Goal: Information Seeking & Learning: Learn about a topic

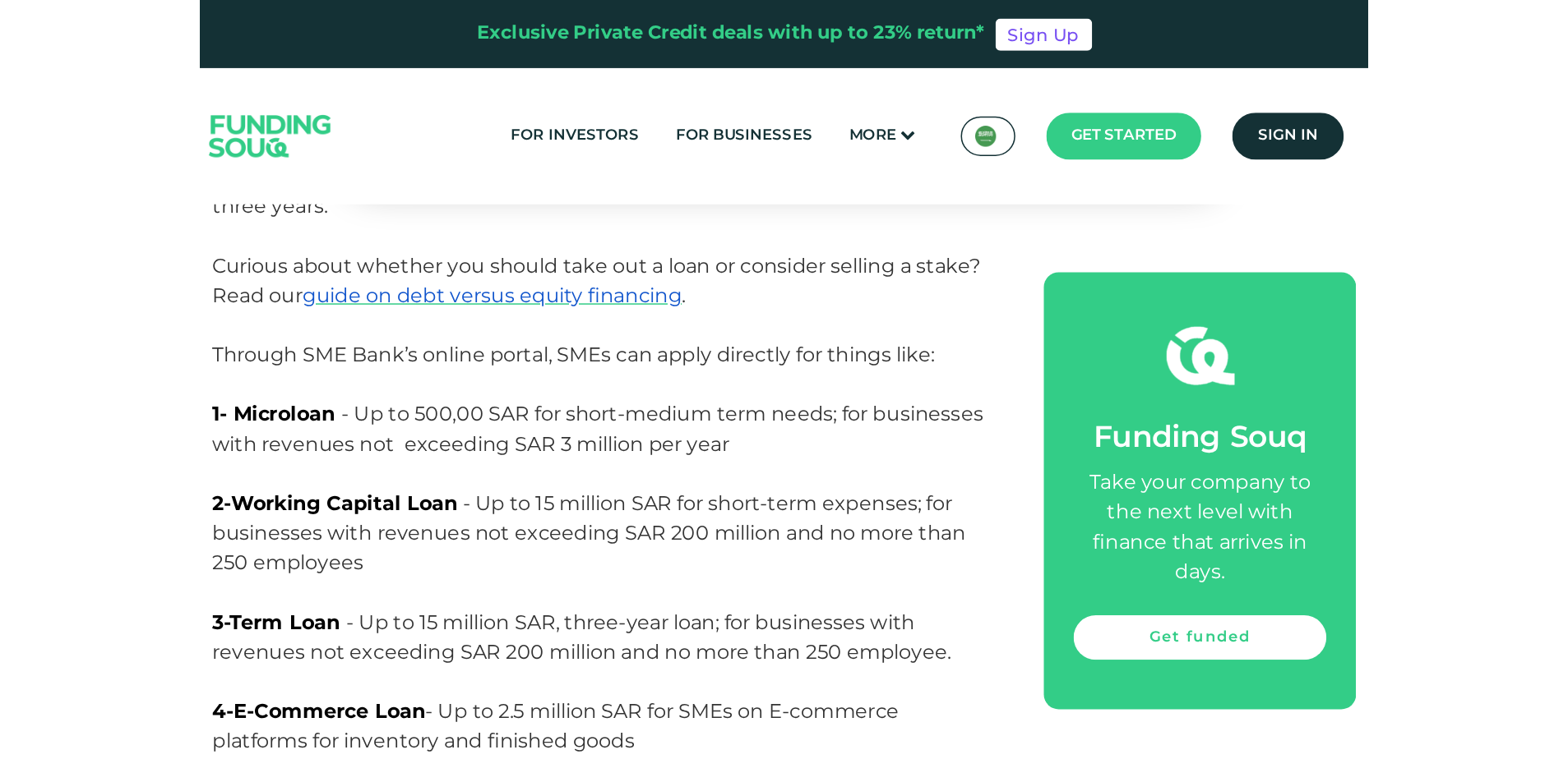
scroll to position [1321, 0]
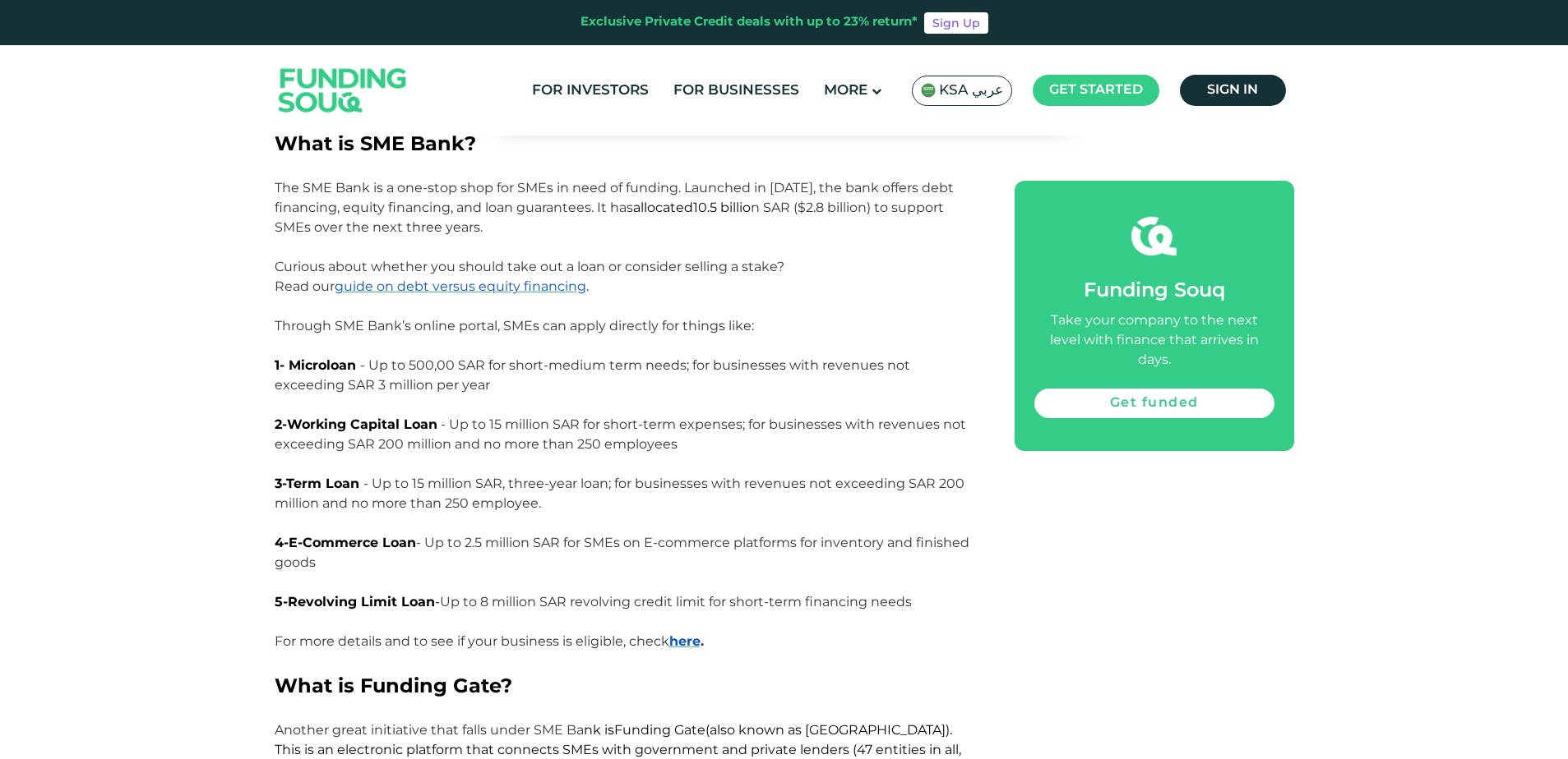
scroll to position [1311, 0]
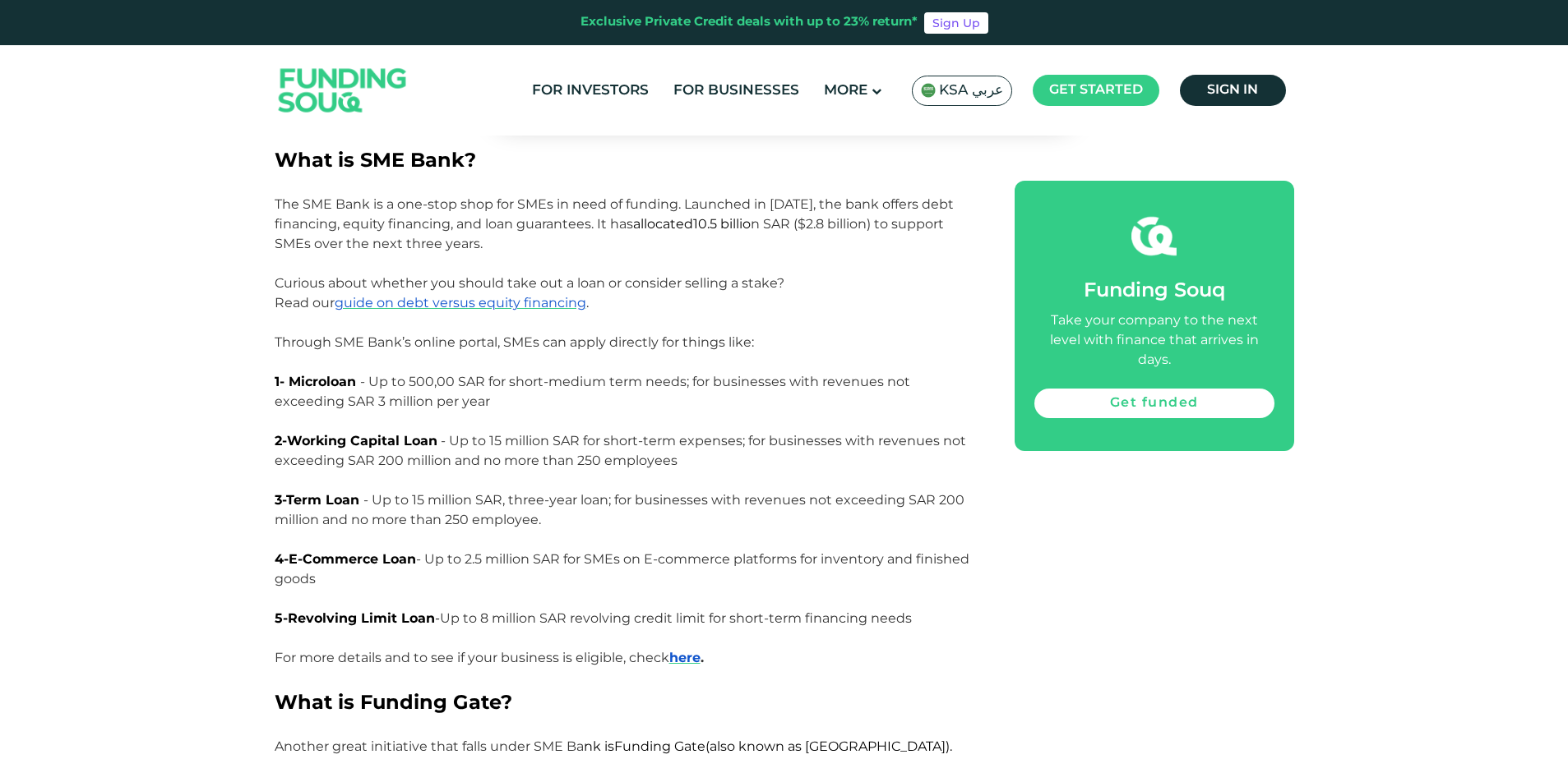
click at [662, 550] on p "Through SME Bank’s online portal, SMEs can apply directly for things like: 1- M…" at bounding box center [626, 480] width 703 height 296
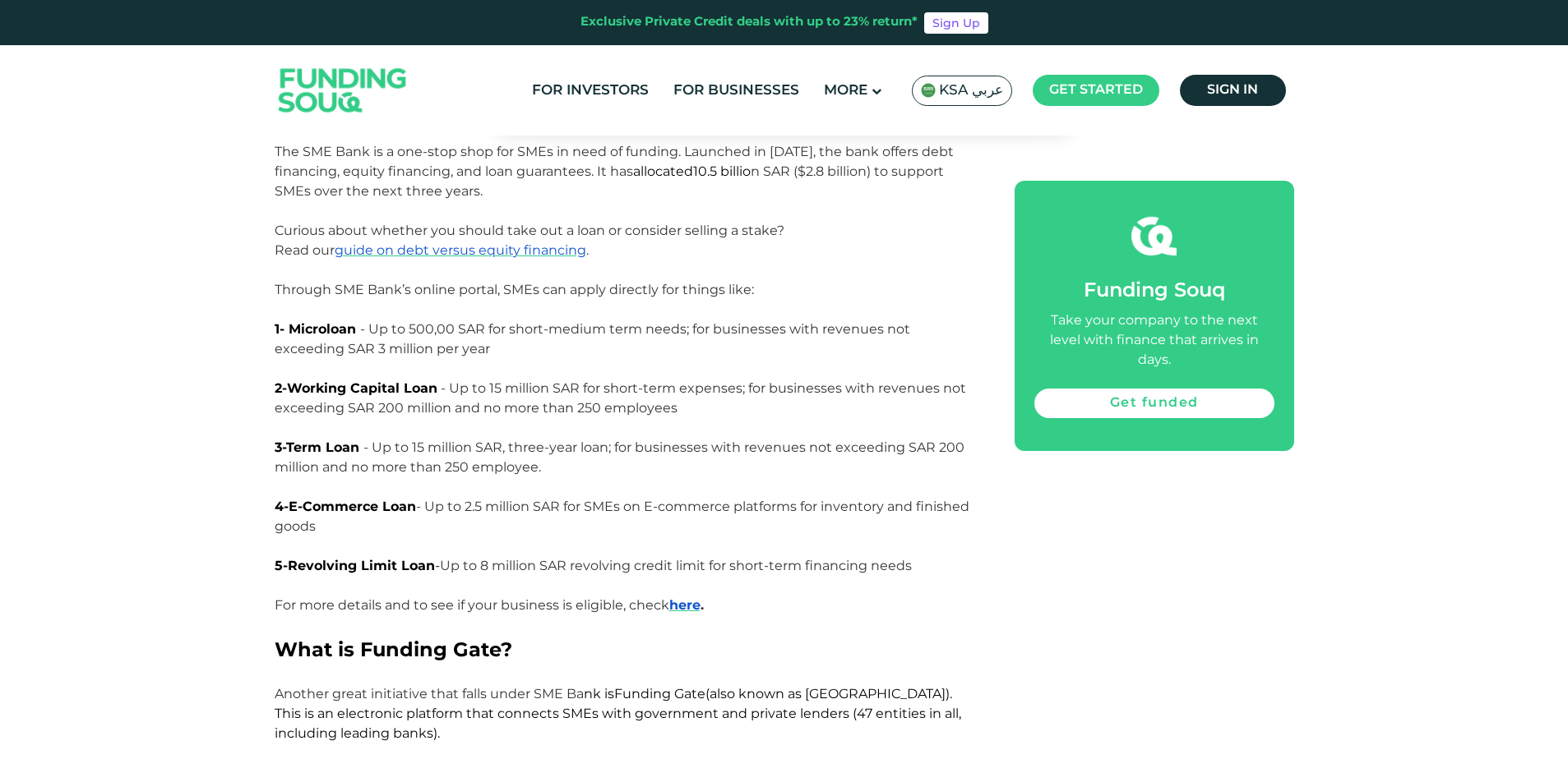
scroll to position [1397, 0]
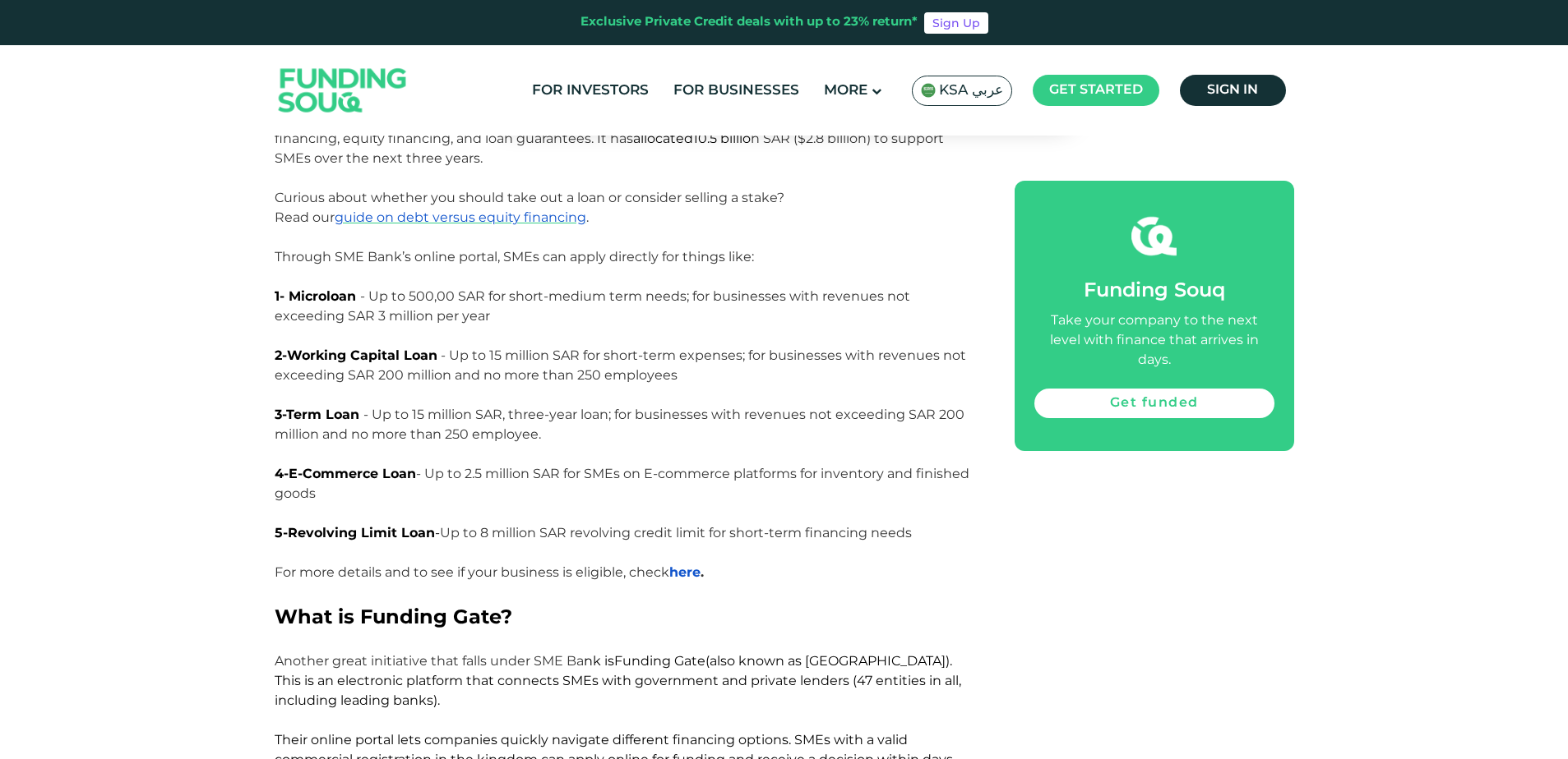
click at [699, 577] on span "here" at bounding box center [684, 573] width 31 height 16
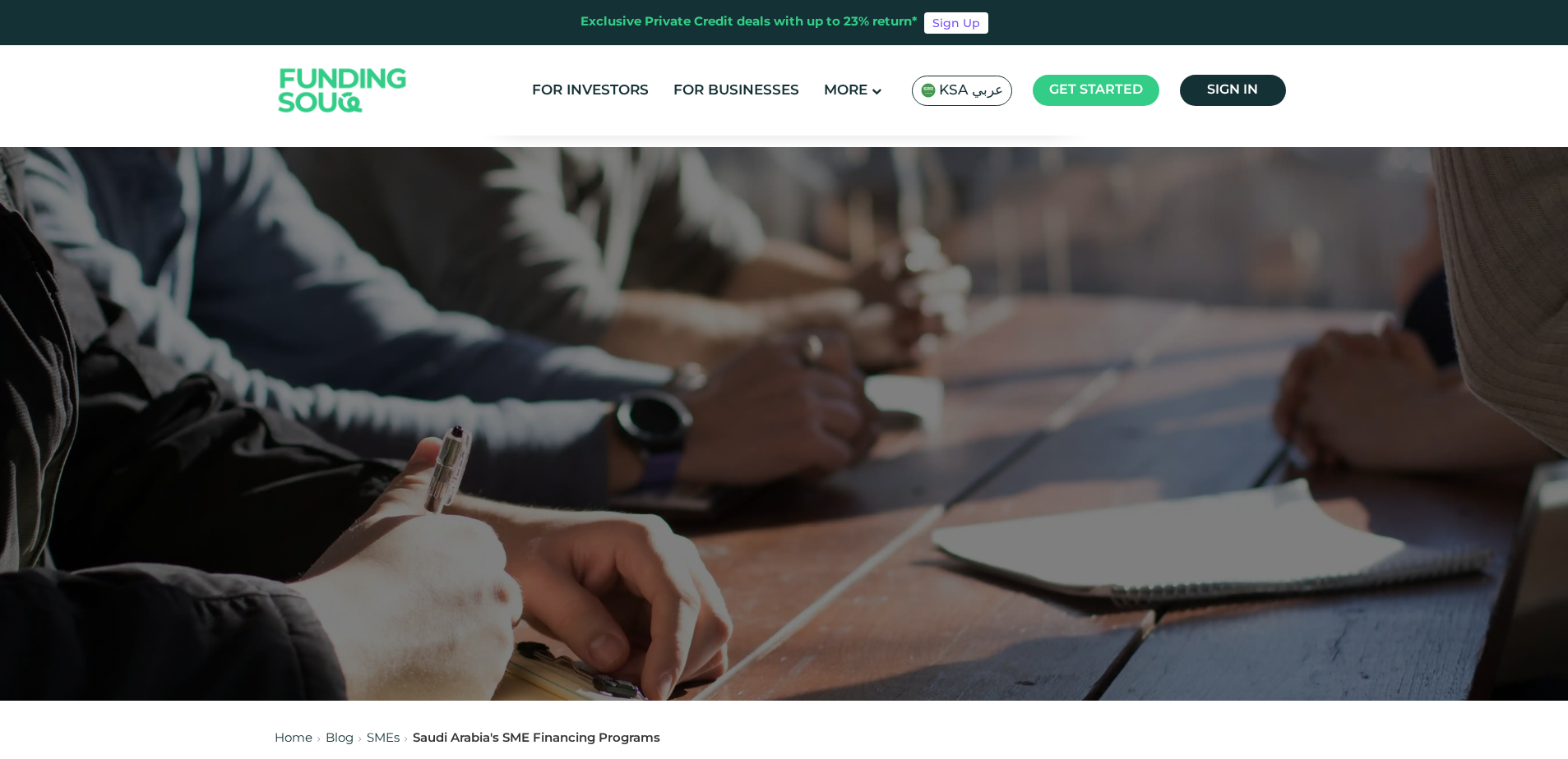
scroll to position [0, 0]
click at [381, 94] on img at bounding box center [343, 91] width 162 height 83
